Goal: Navigation & Orientation: Find specific page/section

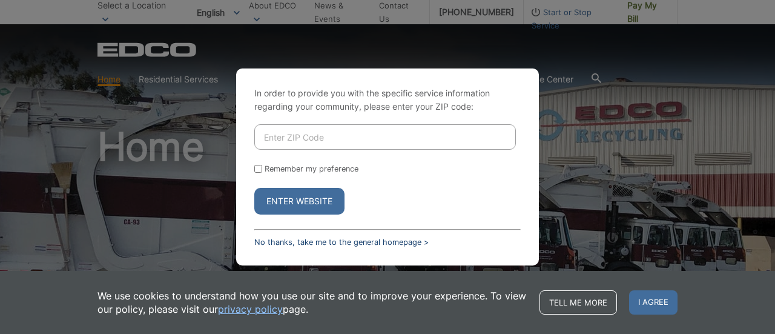
click at [328, 241] on link "No thanks, take me to the general homepage >" at bounding box center [341, 241] width 174 height 9
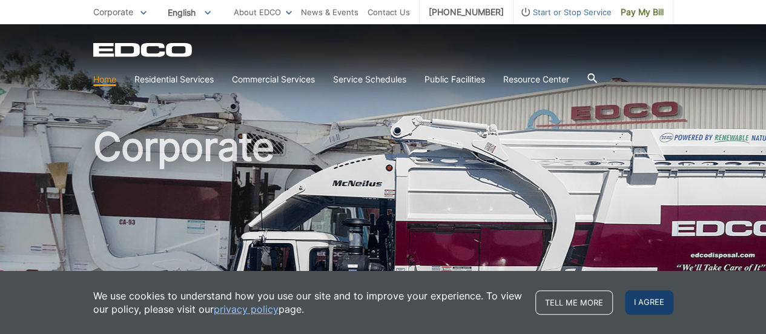
click at [653, 296] on span "I agree" at bounding box center [649, 302] width 48 height 24
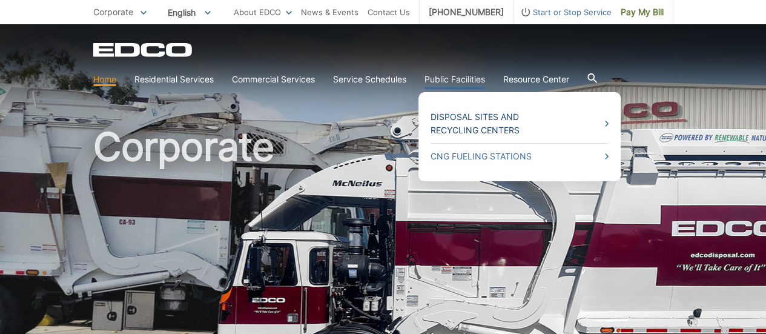
click at [465, 124] on link "Disposal Sites and Recycling Centers" at bounding box center [520, 123] width 178 height 27
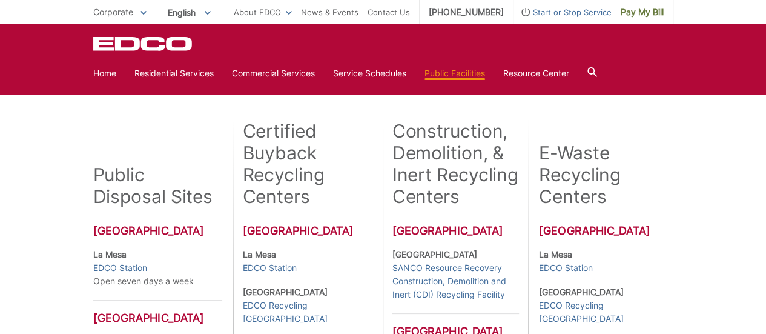
scroll to position [258, 0]
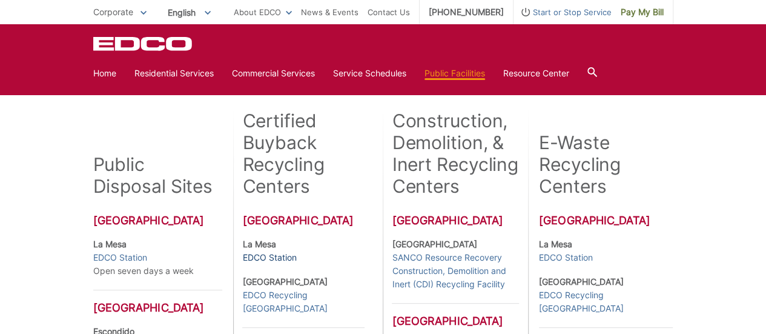
click at [251, 256] on link "EDCO Station" at bounding box center [269, 257] width 54 height 13
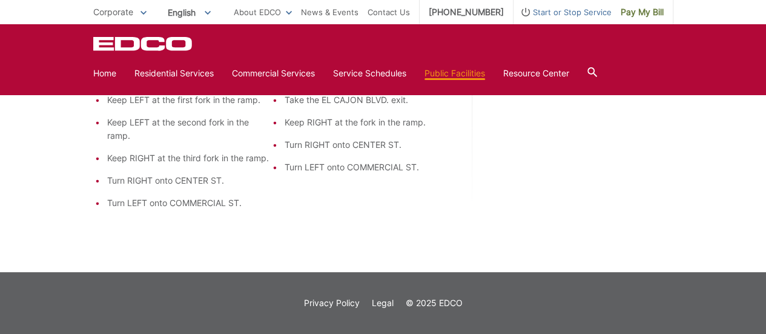
scroll to position [1143, 0]
